Goal: Information Seeking & Learning: Learn about a topic

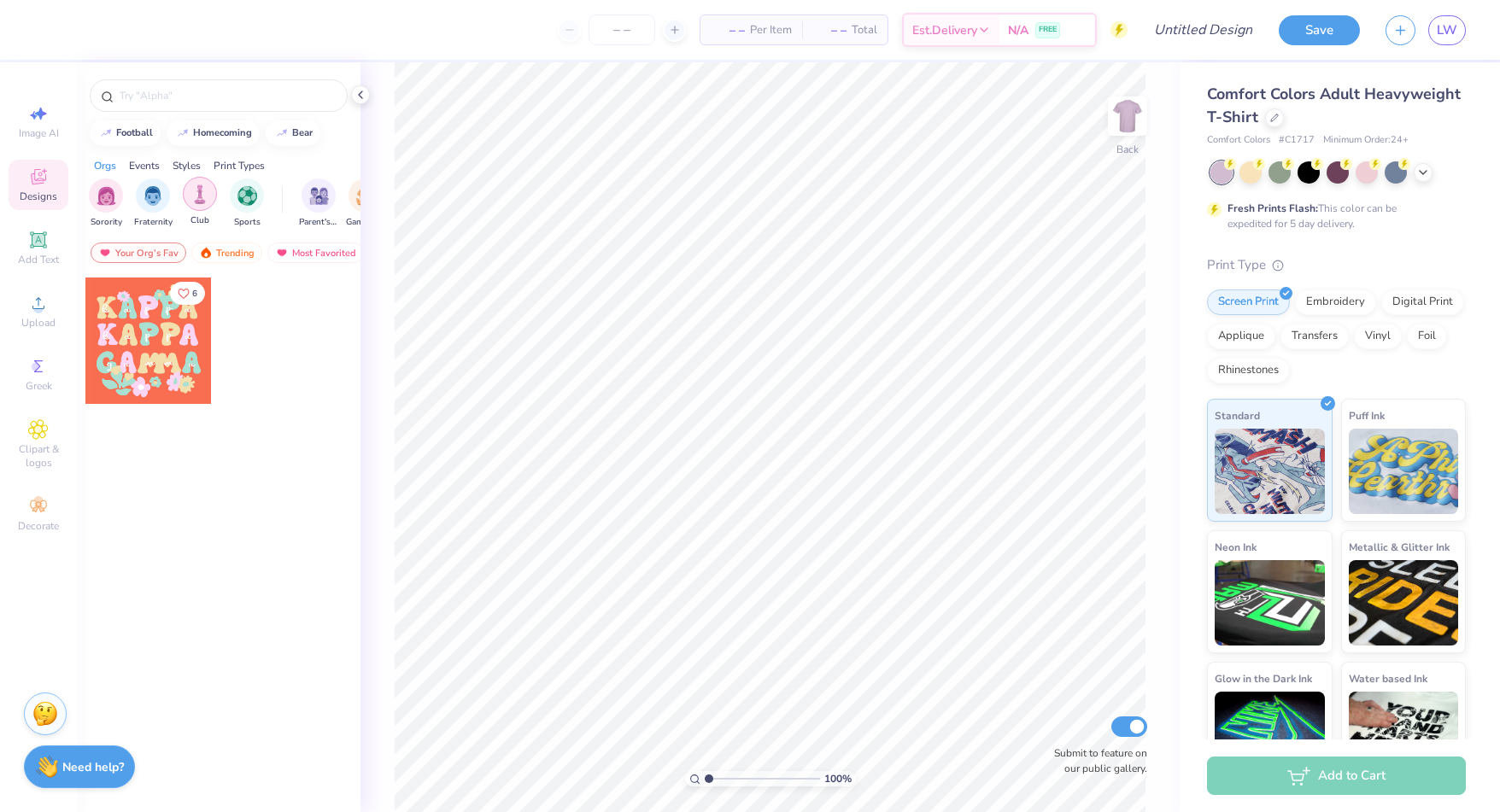
click at [193, 203] on div "filter for Club" at bounding box center [200, 194] width 34 height 34
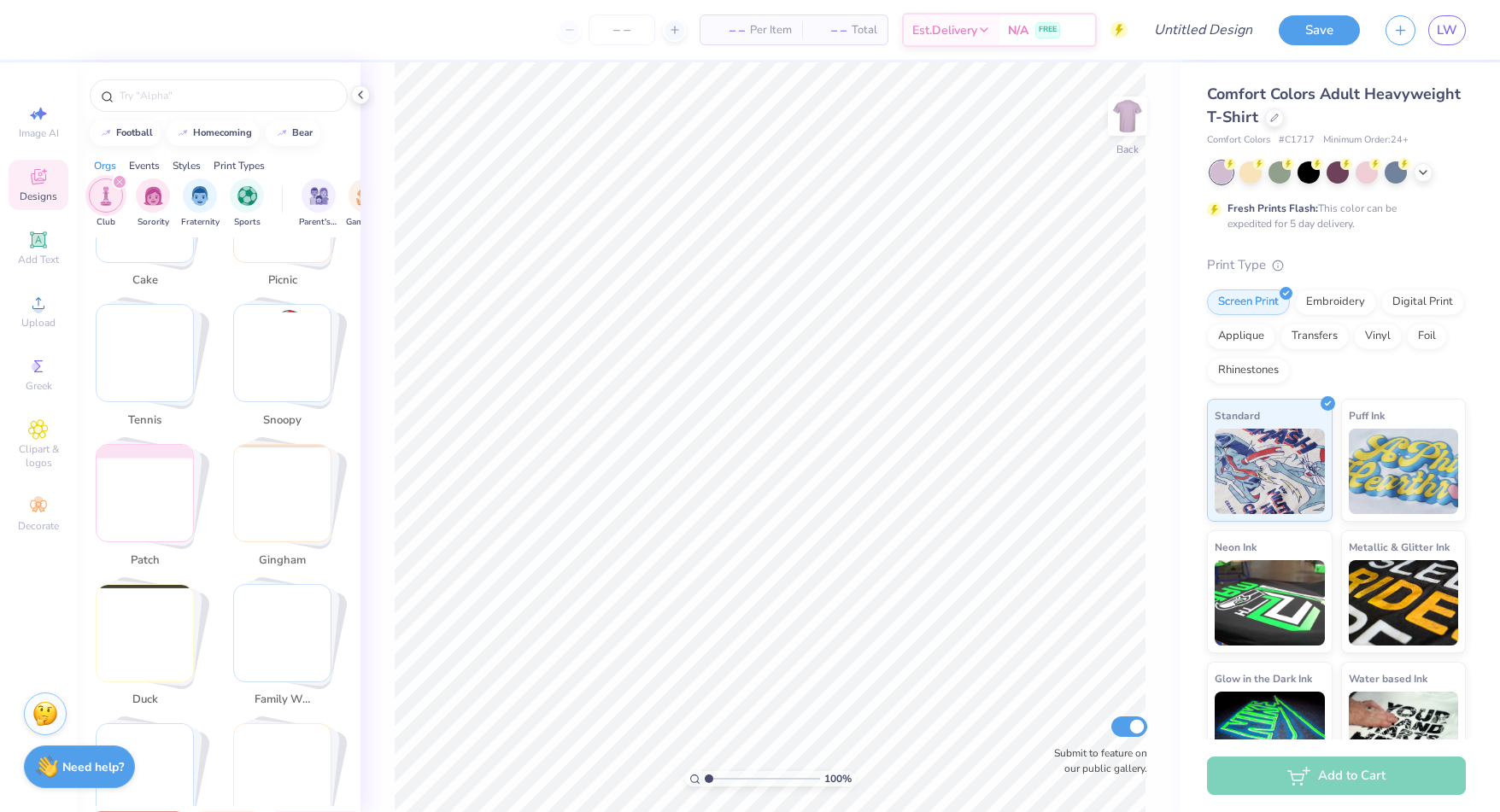
scroll to position [2163, 0]
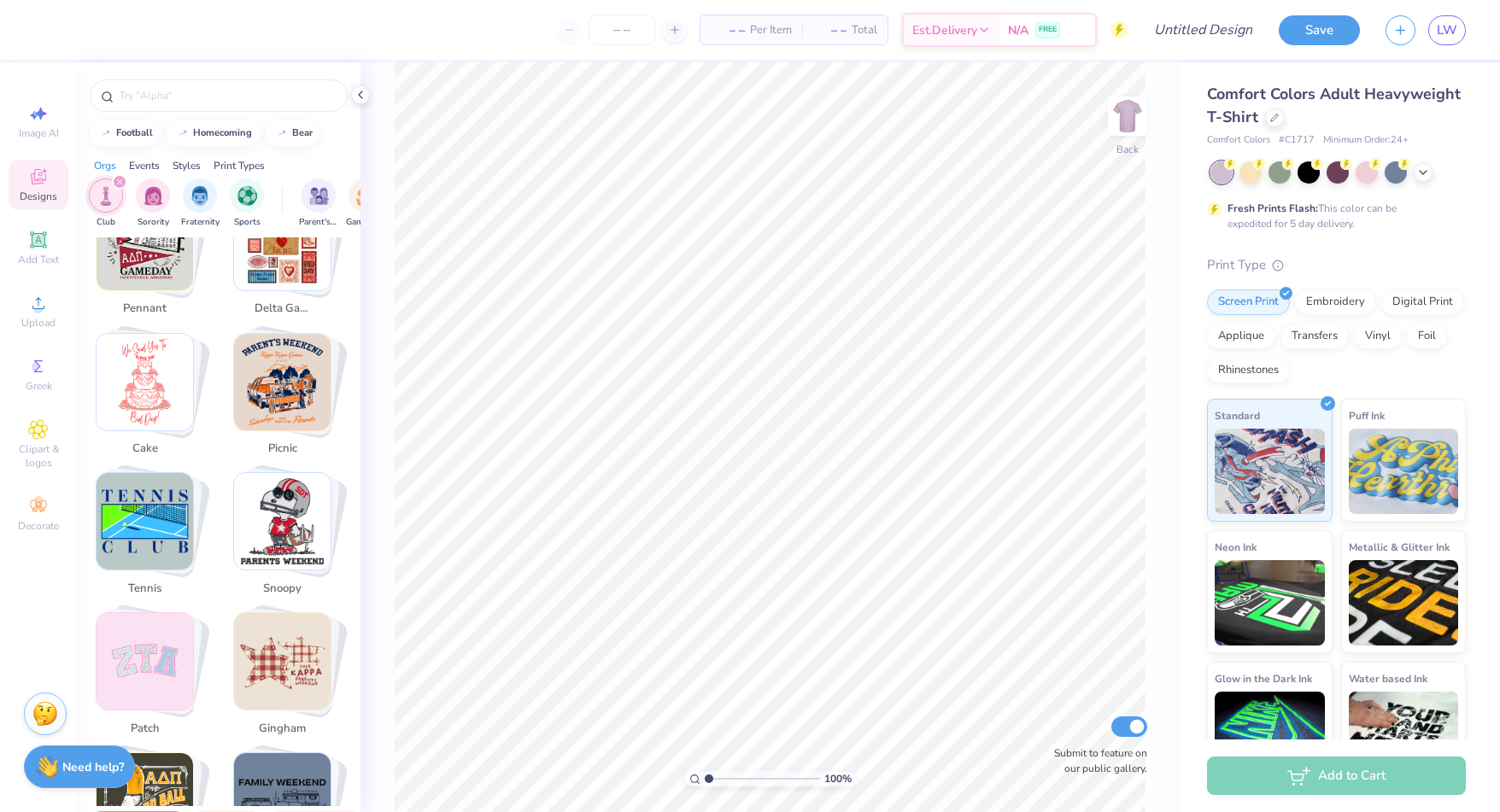
click at [136, 636] on img "Stack Card Button patch" at bounding box center [145, 661] width 97 height 97
click at [131, 675] on img "Stack Card Button patch" at bounding box center [145, 661] width 97 height 97
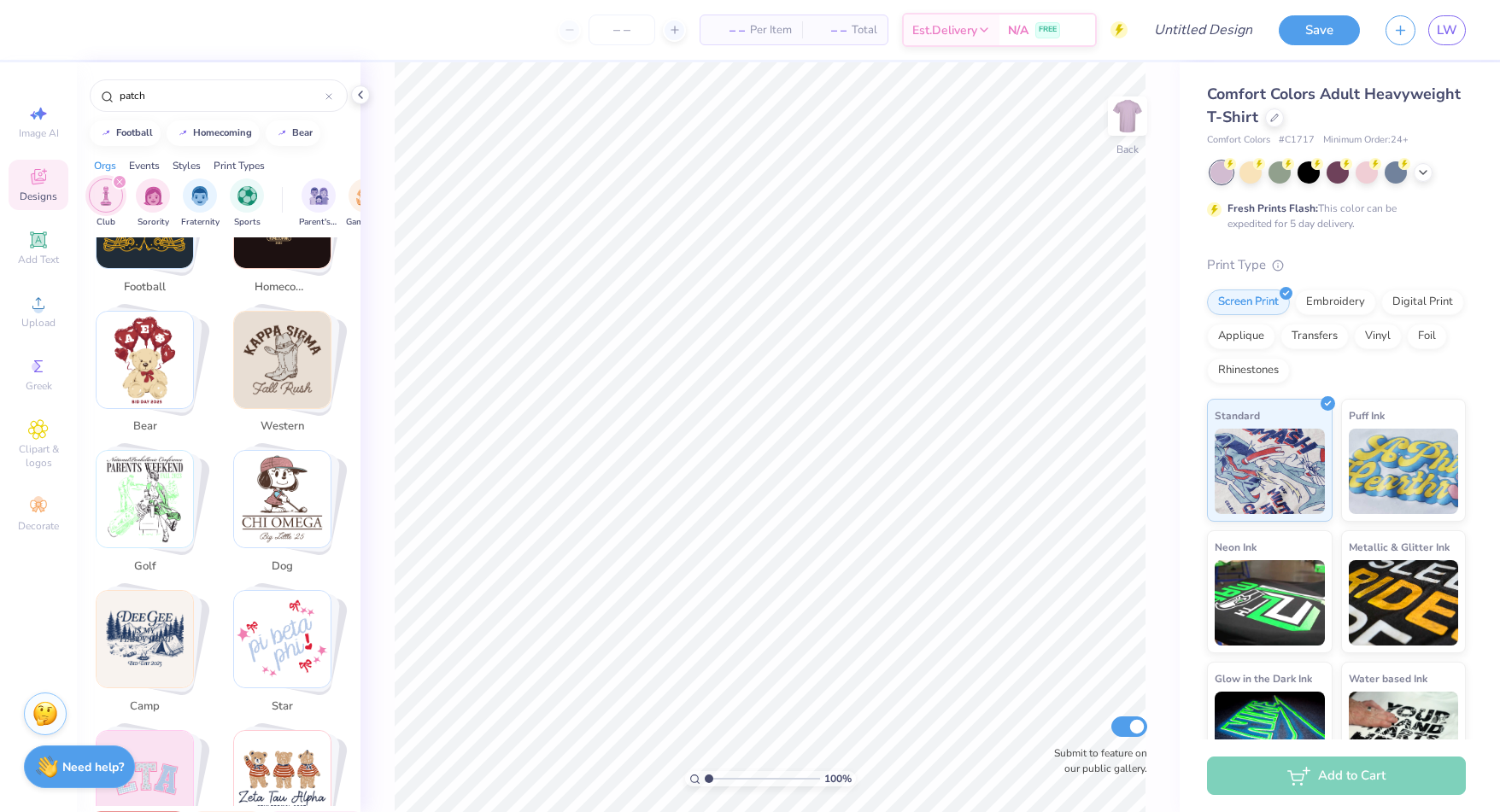
scroll to position [365, 0]
click at [315, 627] on img "Stack Card Button star" at bounding box center [282, 641] width 97 height 97
click at [245, 361] on img "Stack Card Button western" at bounding box center [282, 362] width 97 height 97
type input "western"
